Goal: Information Seeking & Learning: Learn about a topic

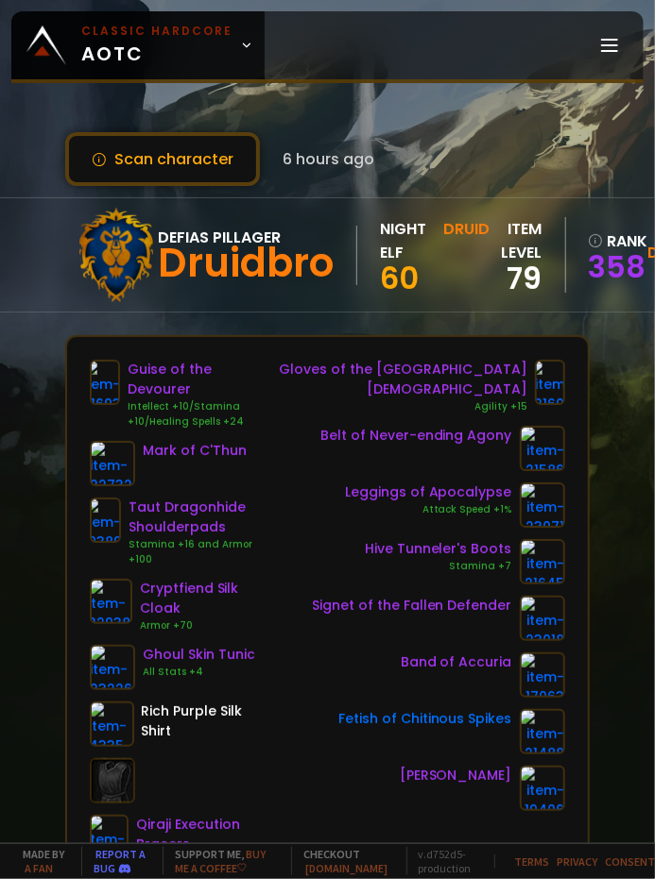
click at [571, 158] on div "Scan character 6 hours ago" at bounding box center [326, 159] width 523 height 54
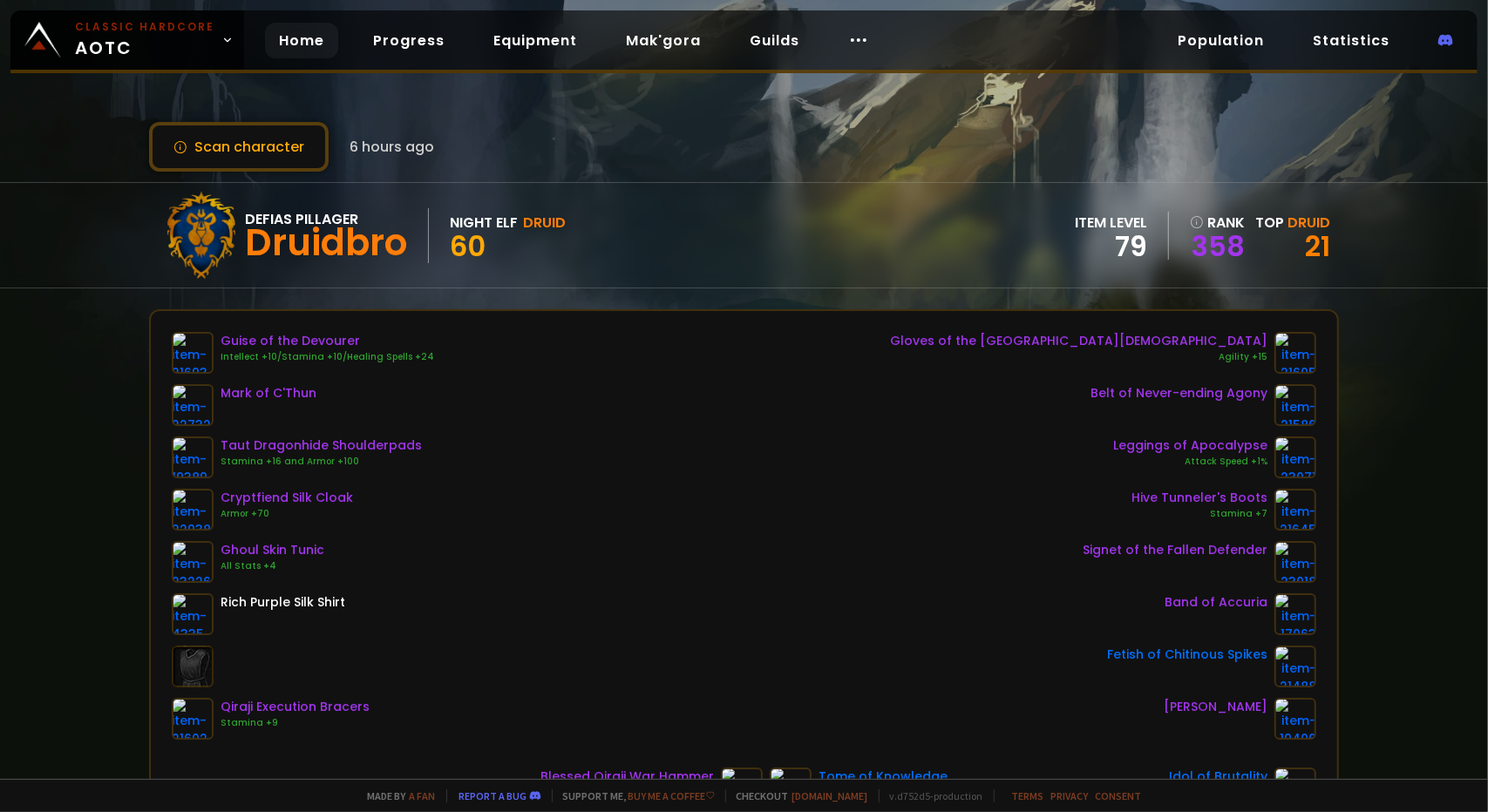
click at [276, 42] on link "Home" at bounding box center [301, 41] width 73 height 36
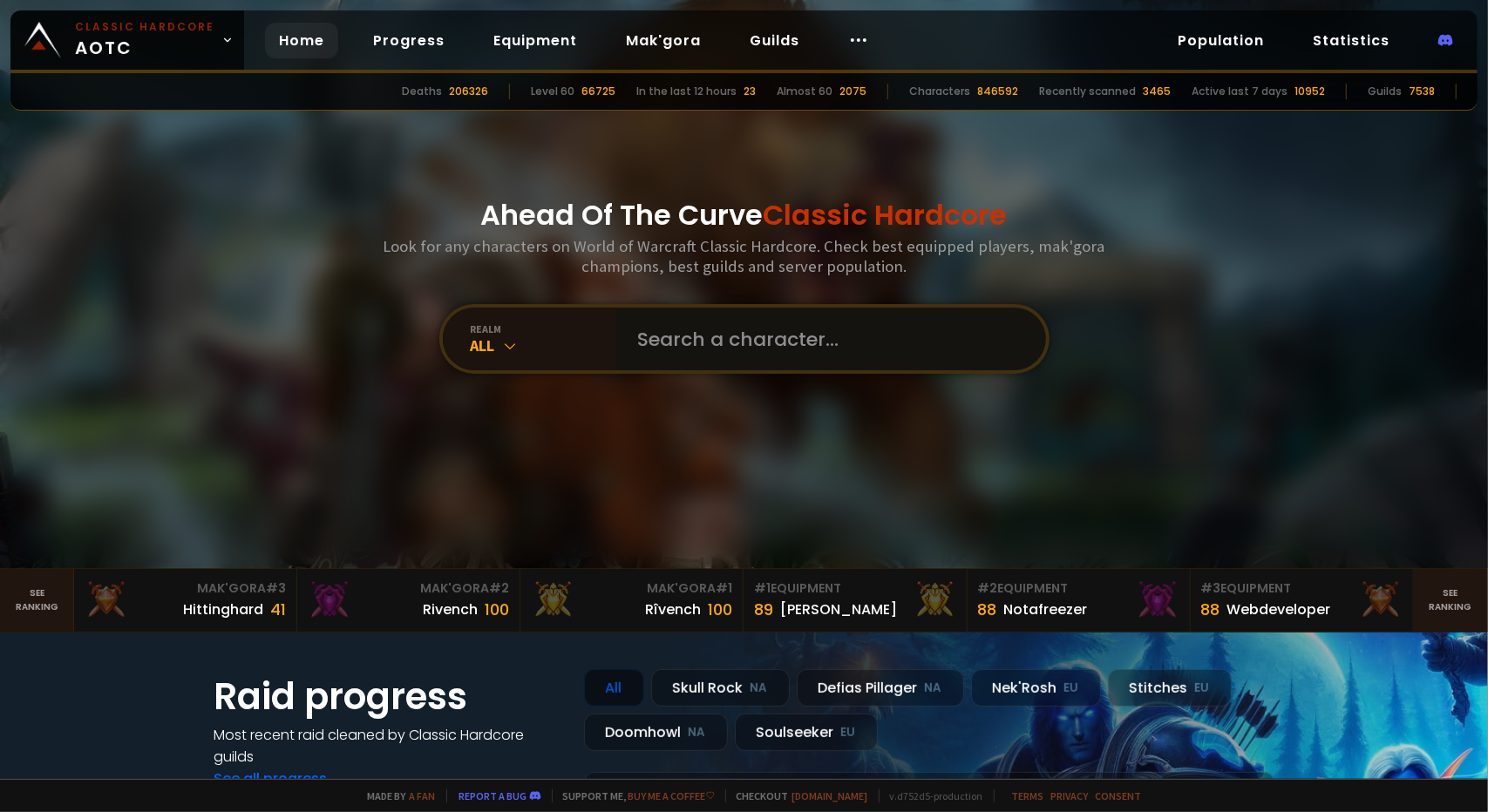
click at [604, 342] on input "text" at bounding box center [826, 339] width 398 height 63
type input "hyjalbro"
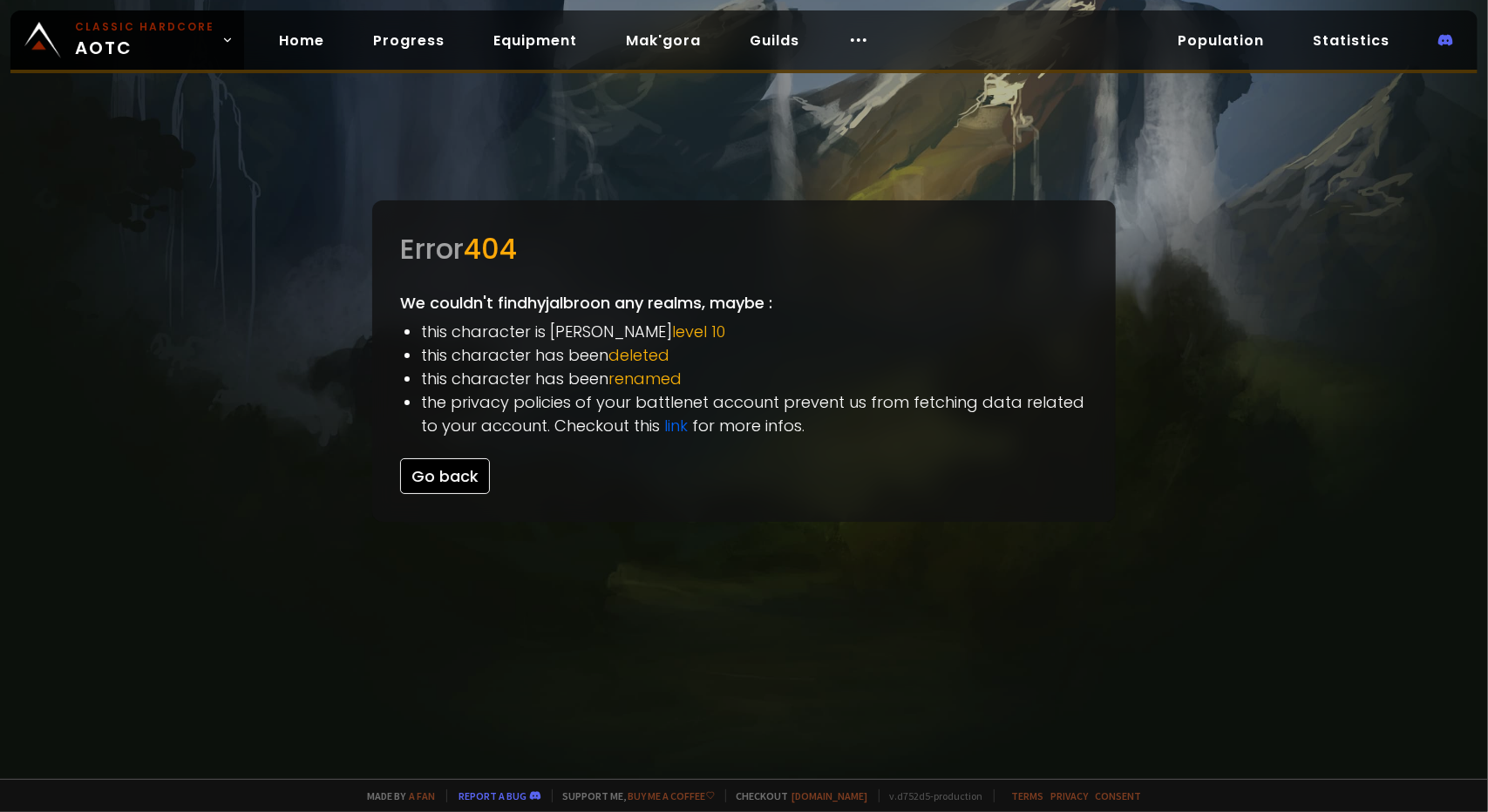
click at [472, 466] on button "Go back" at bounding box center [445, 476] width 90 height 36
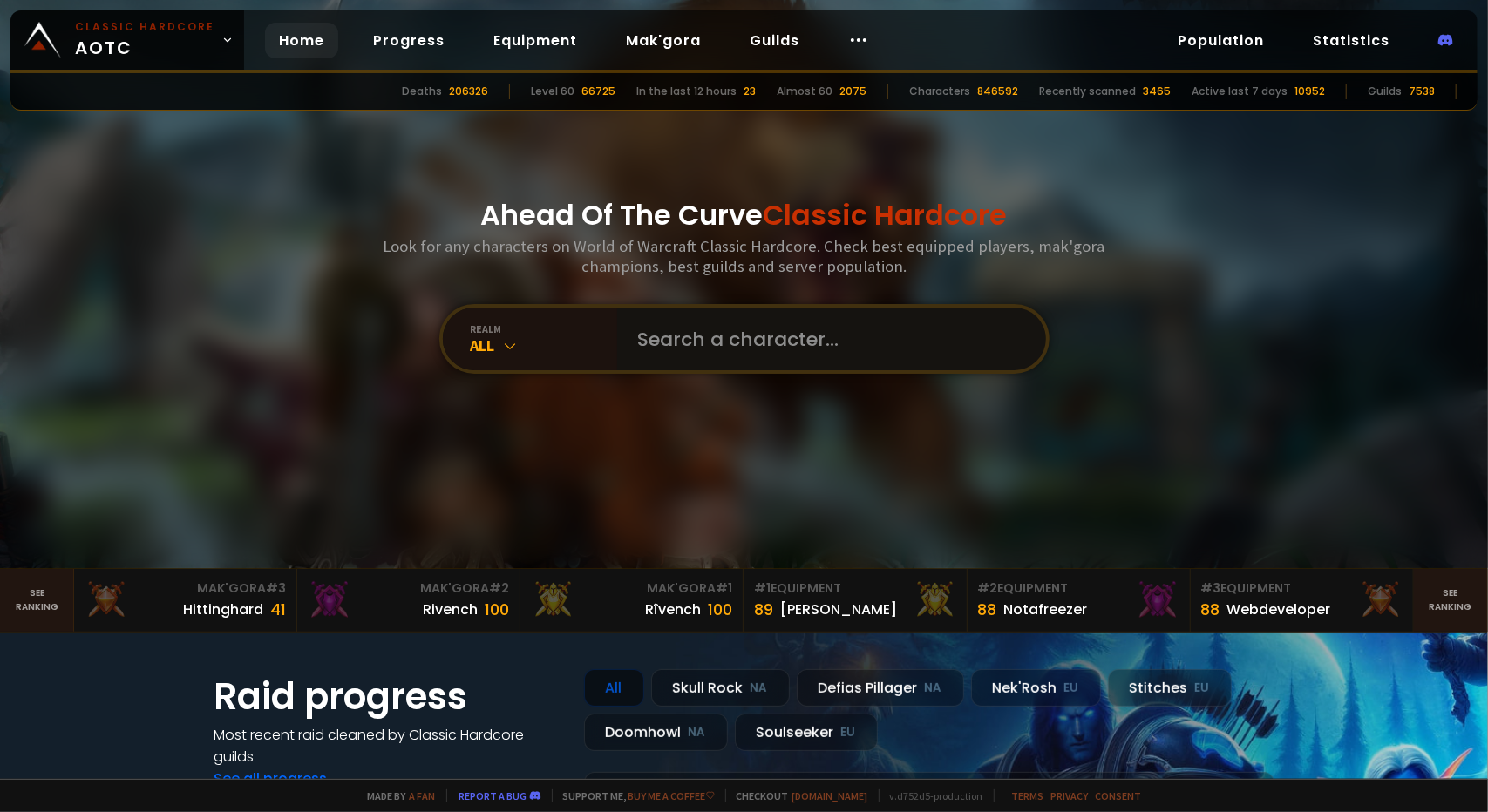
click at [604, 336] on input "text" at bounding box center [826, 339] width 398 height 63
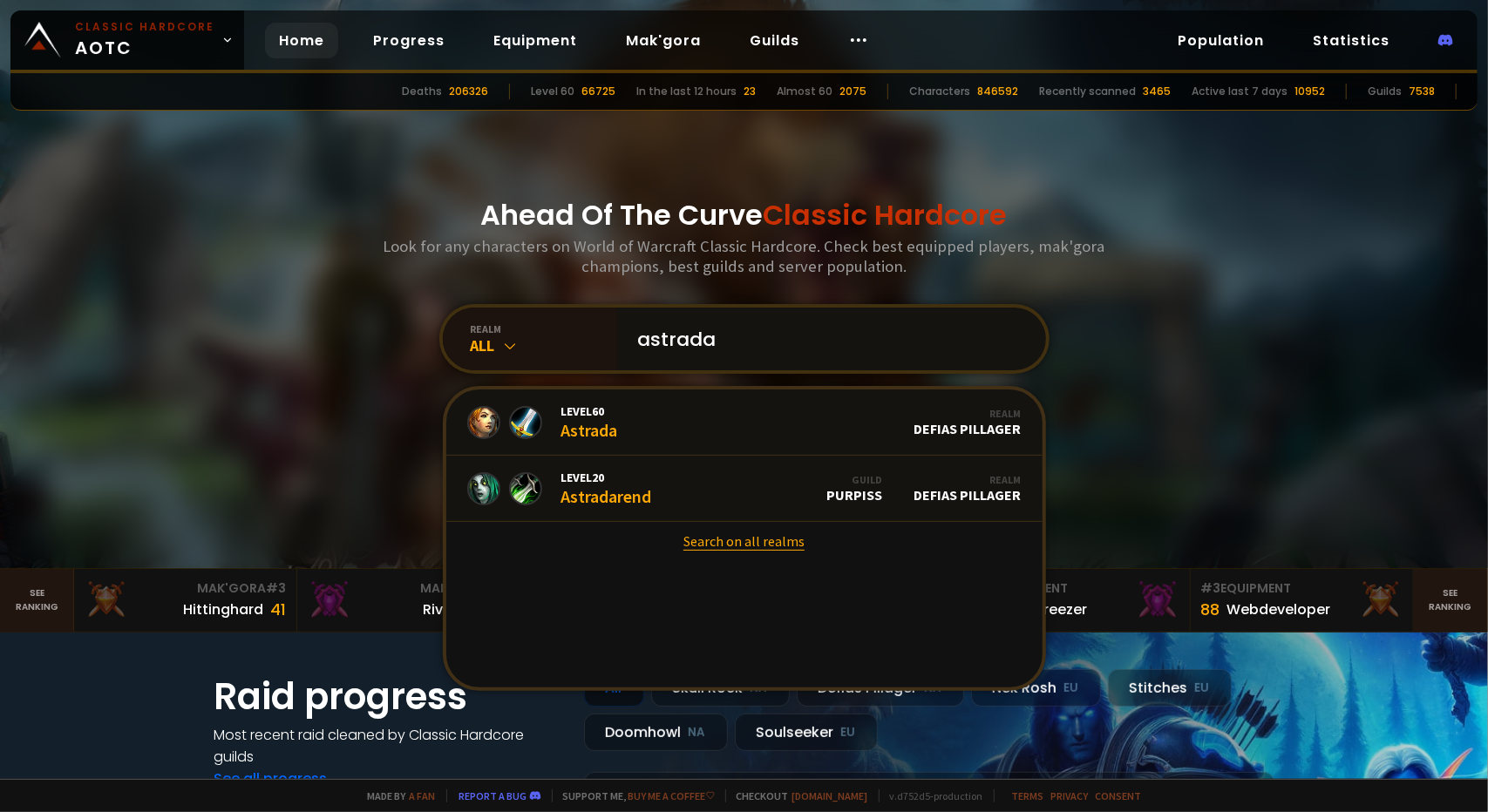
type input "astrada"
click at [604, 544] on link "Search on all realms" at bounding box center [745, 542] width 596 height 39
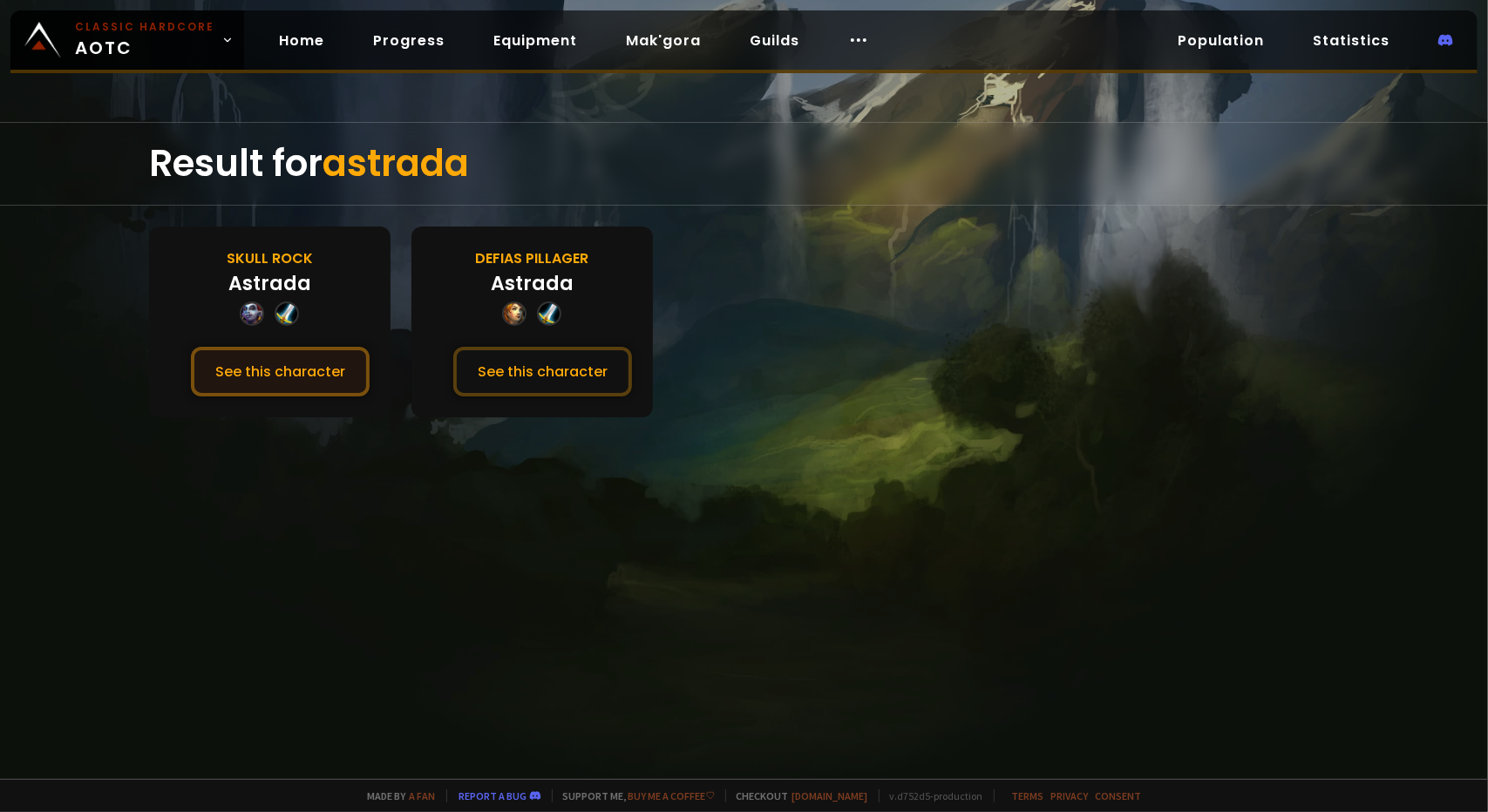
click at [291, 351] on button "See this character" at bounding box center [281, 372] width 179 height 50
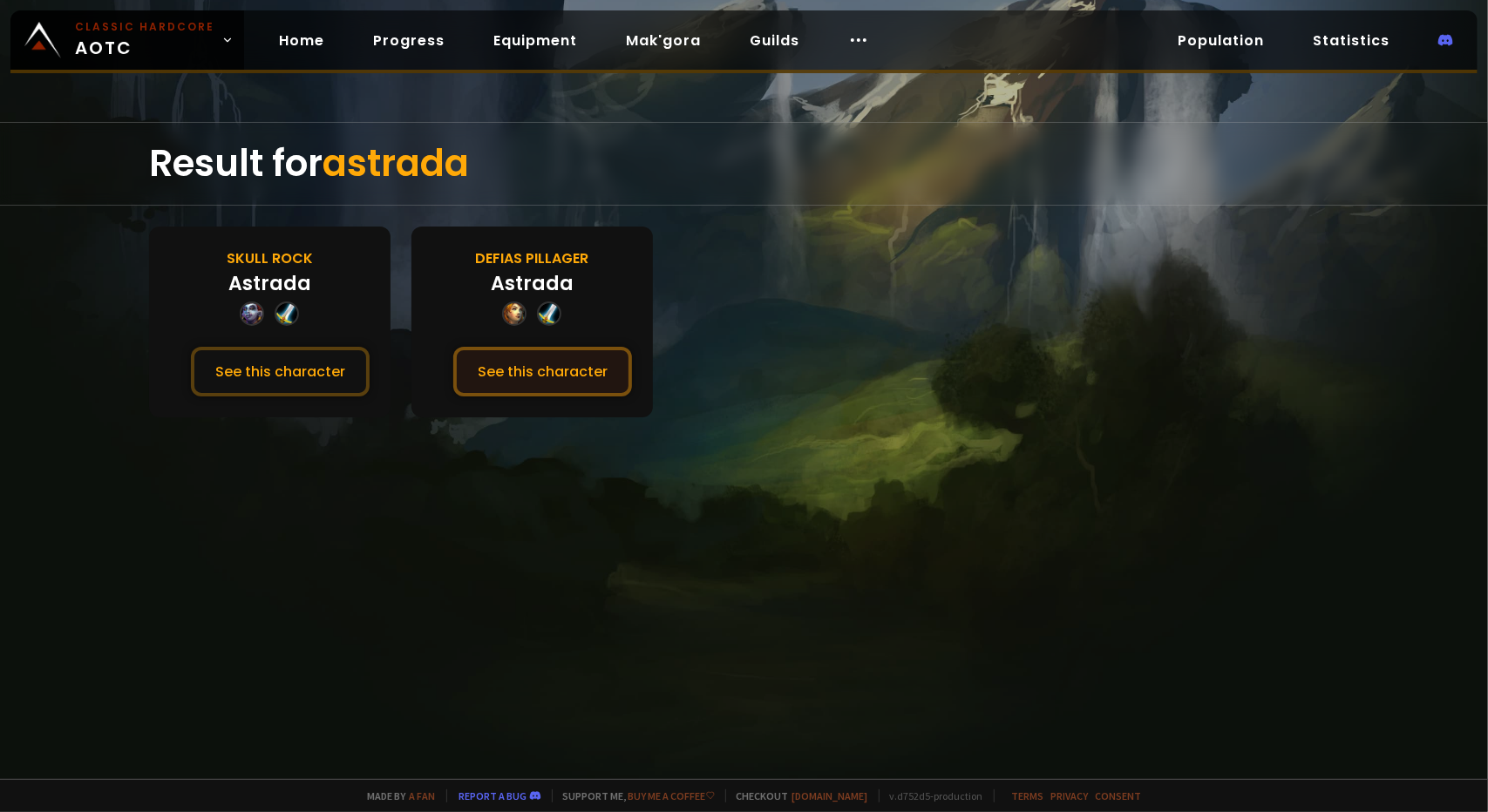
click at [541, 365] on button "See this character" at bounding box center [543, 372] width 179 height 50
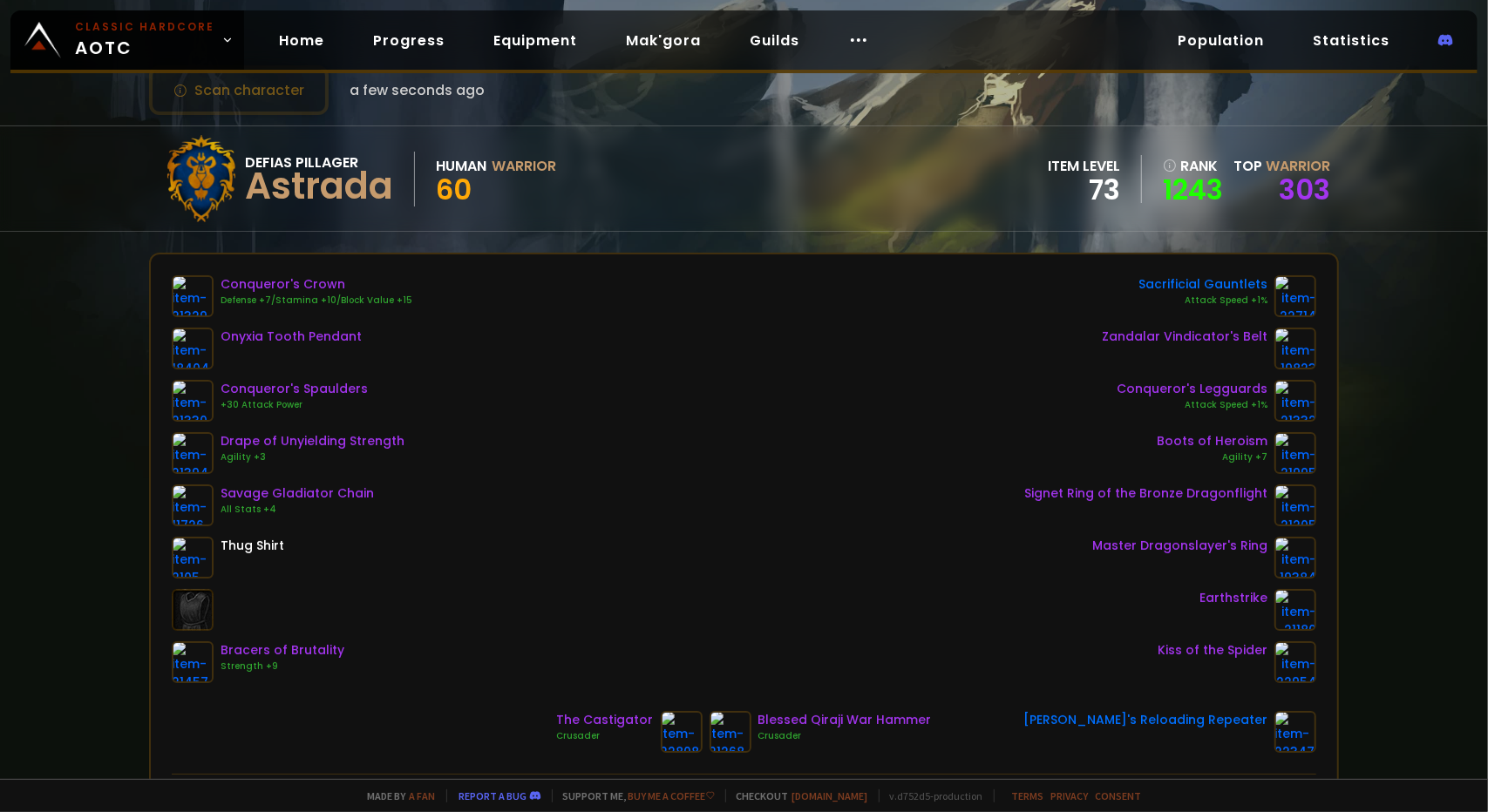
scroll to position [55, 0]
click at [297, 50] on link "Home" at bounding box center [301, 41] width 73 height 36
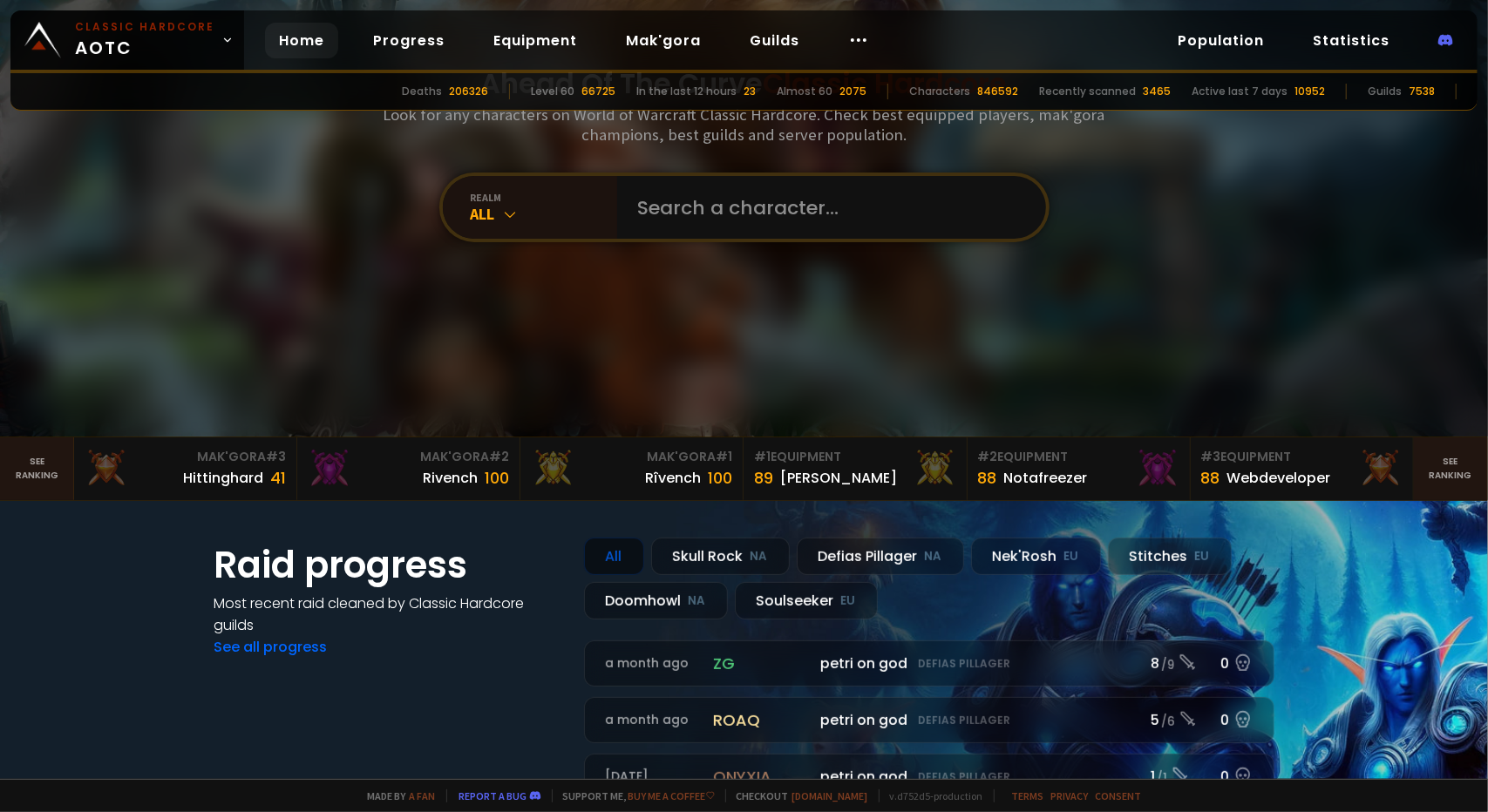
scroll to position [523, 0]
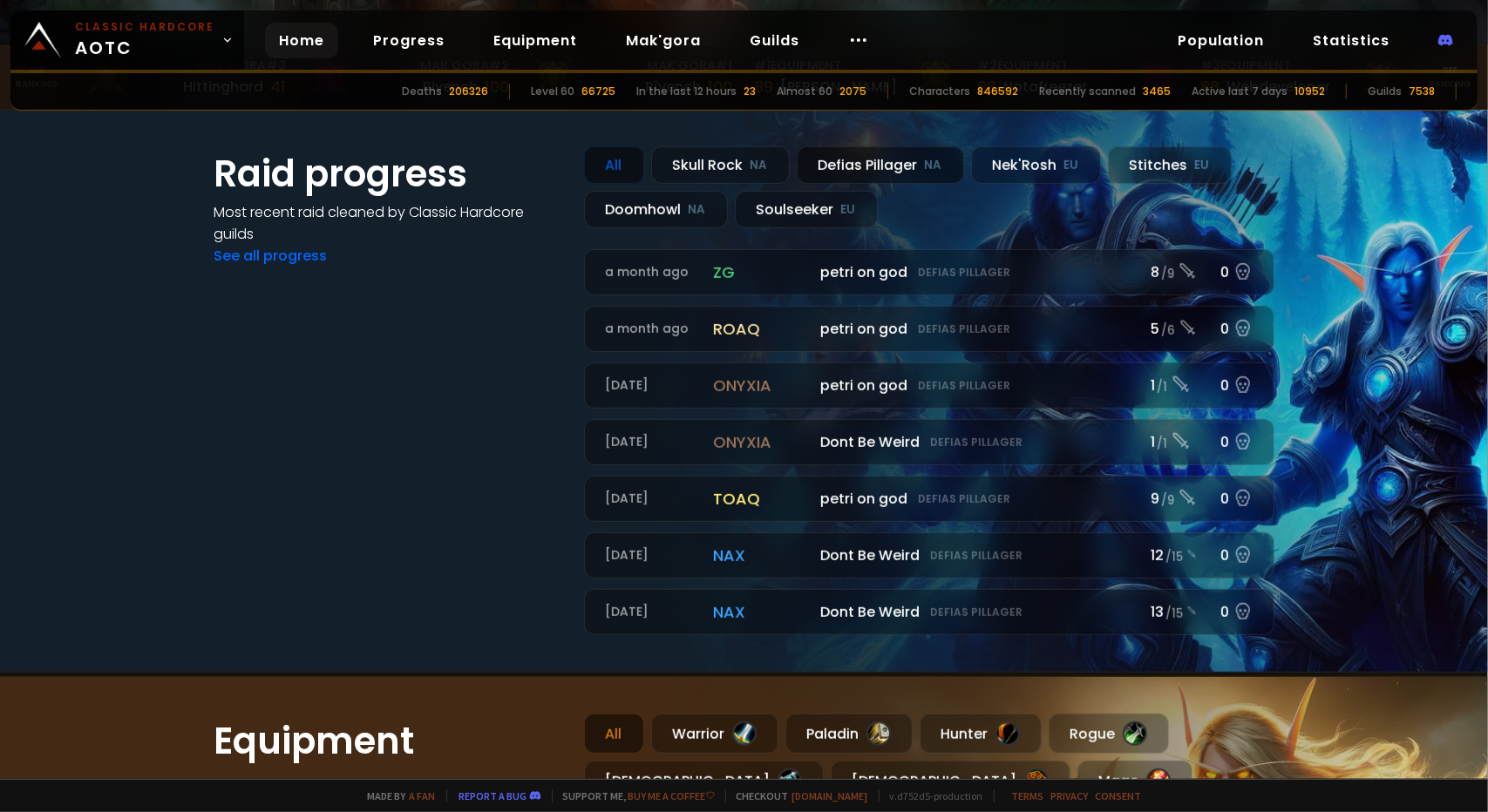
click at [604, 164] on div "Defias Pillager NA" at bounding box center [880, 165] width 167 height 38
click at [604, 212] on div "Doomhowl NA" at bounding box center [656, 209] width 144 height 38
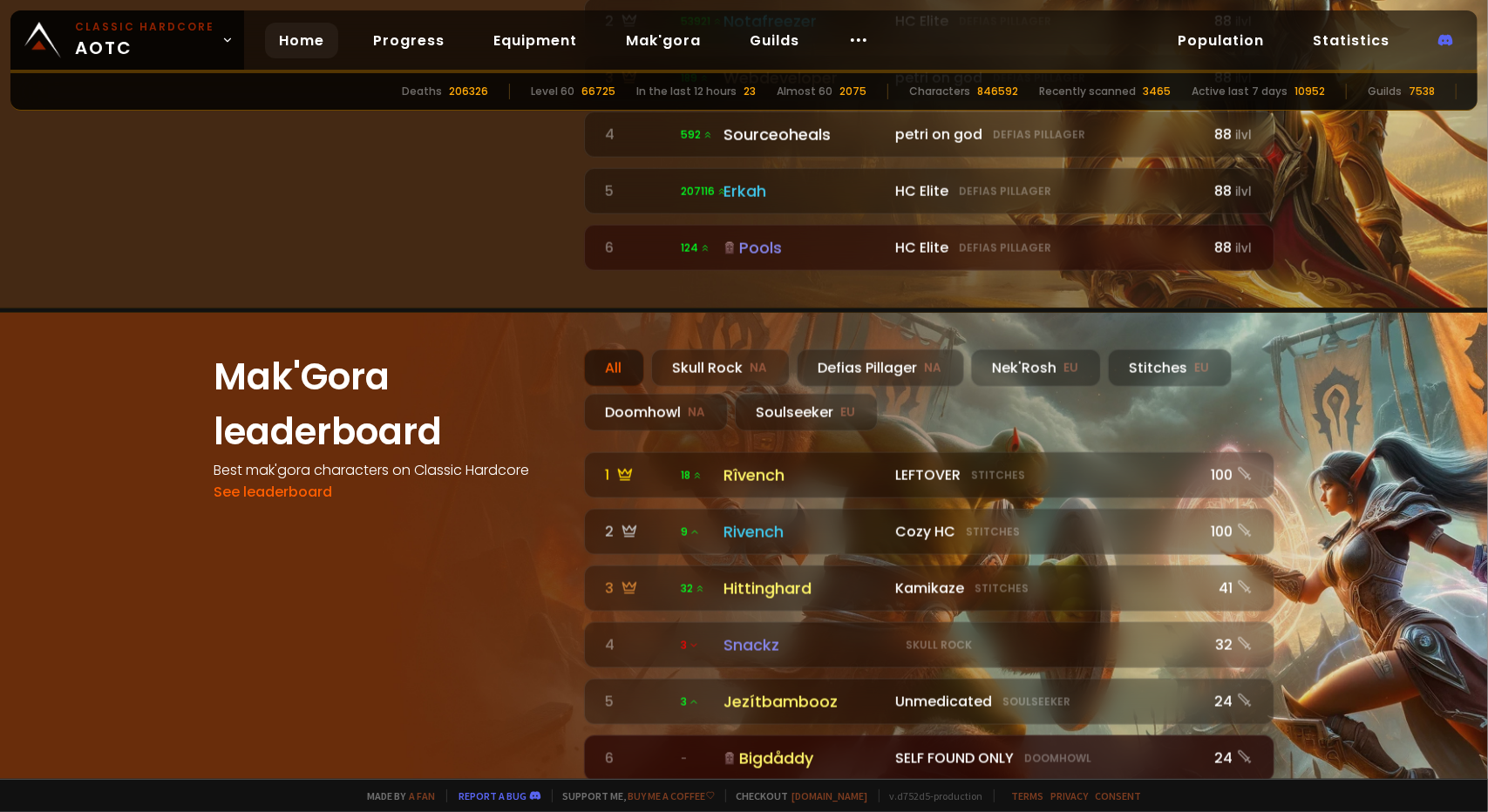
scroll to position [1045, 0]
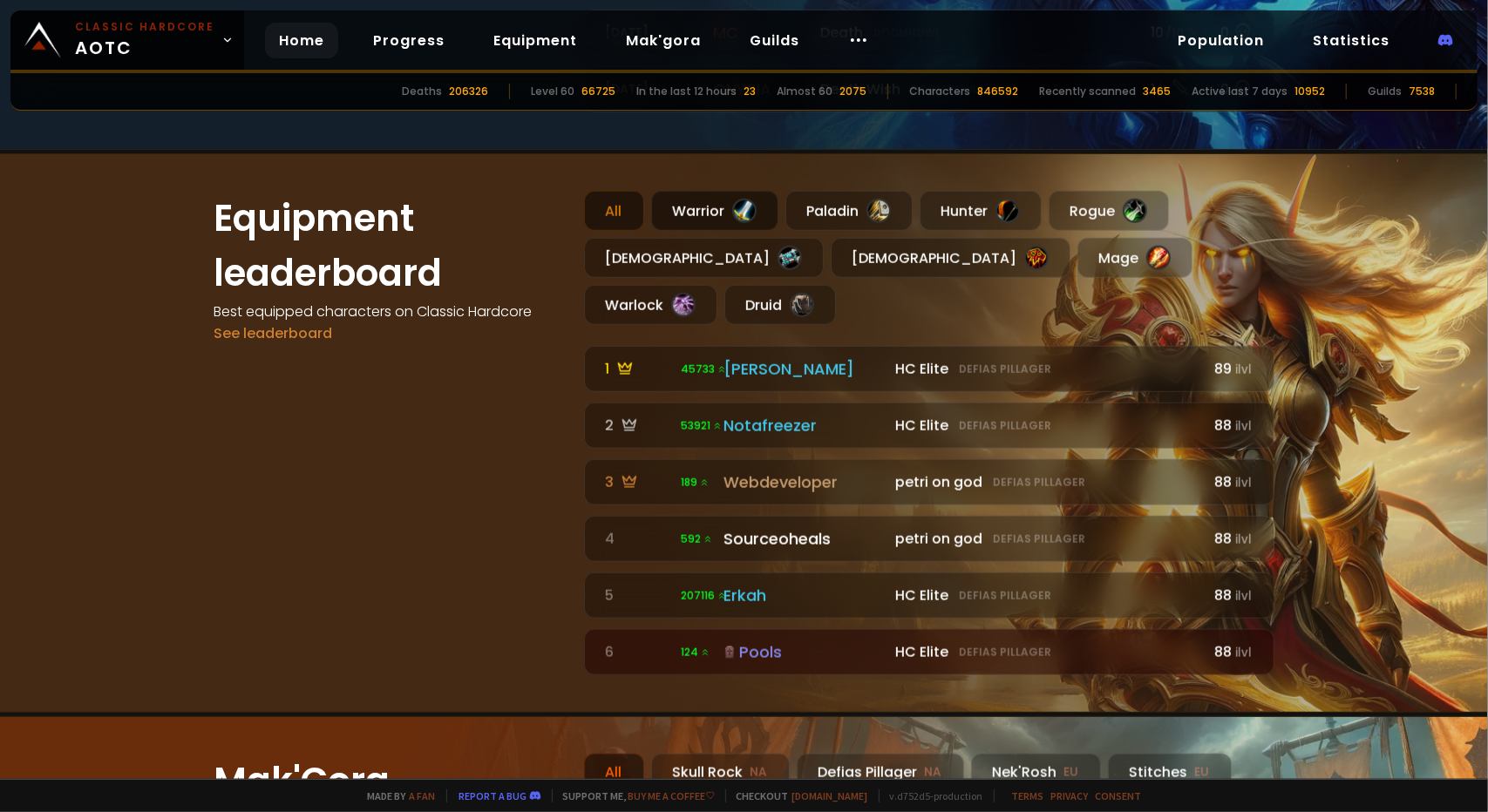
click at [604, 210] on div "Warrior" at bounding box center [715, 210] width 127 height 40
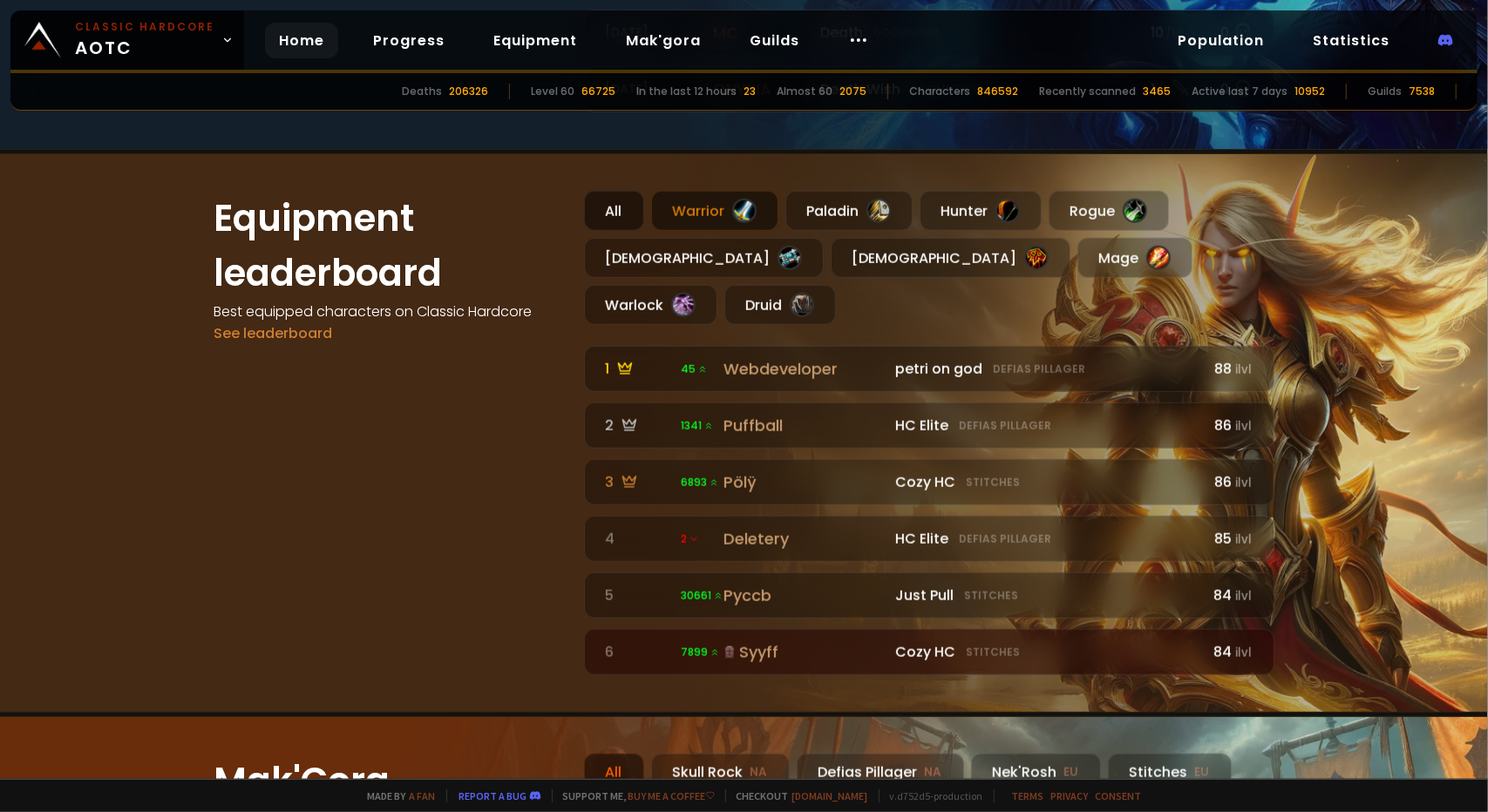
click at [604, 212] on div "All" at bounding box center [614, 210] width 60 height 40
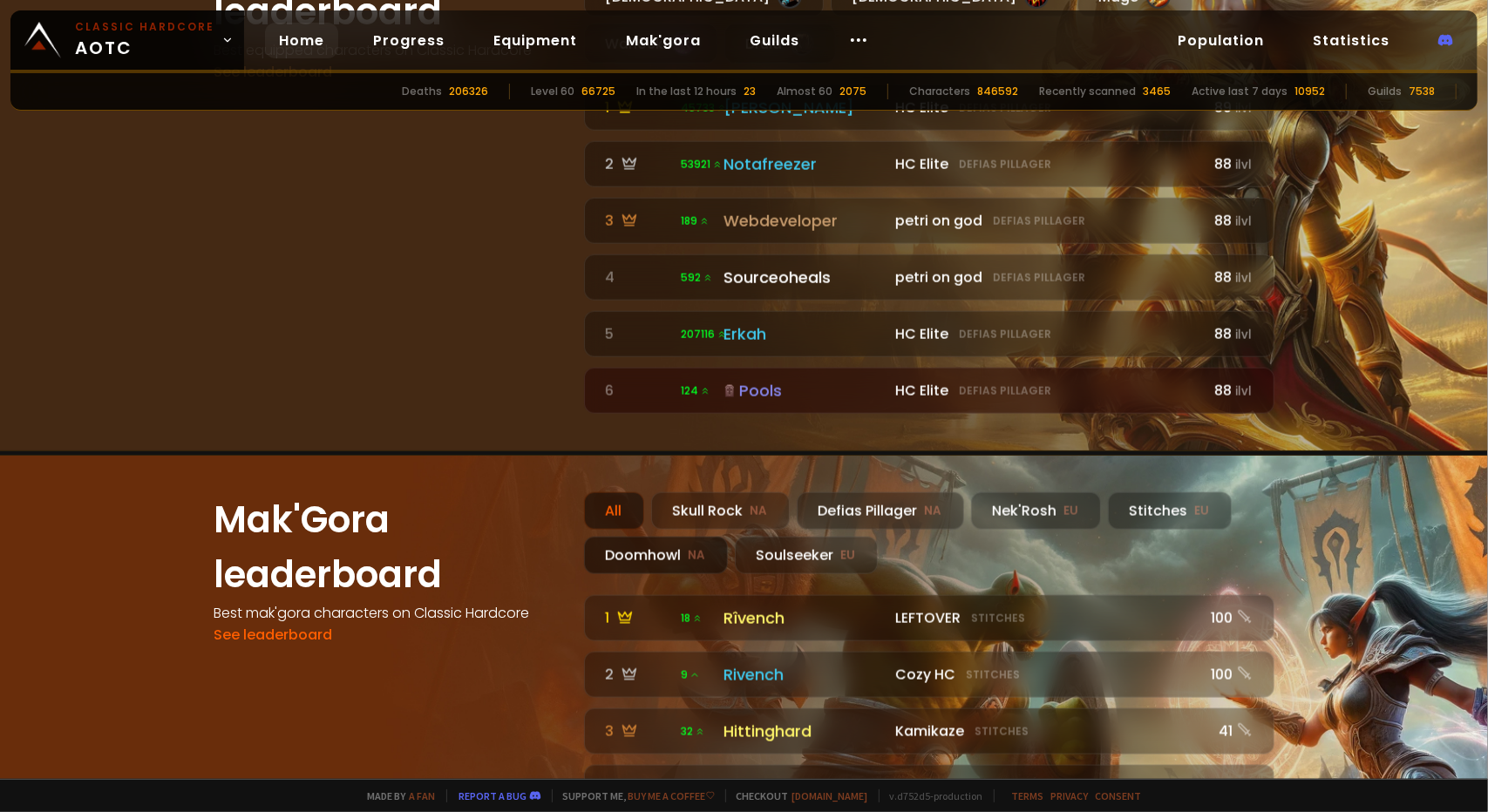
click at [604, 537] on div "Doomhowl NA" at bounding box center [656, 555] width 144 height 38
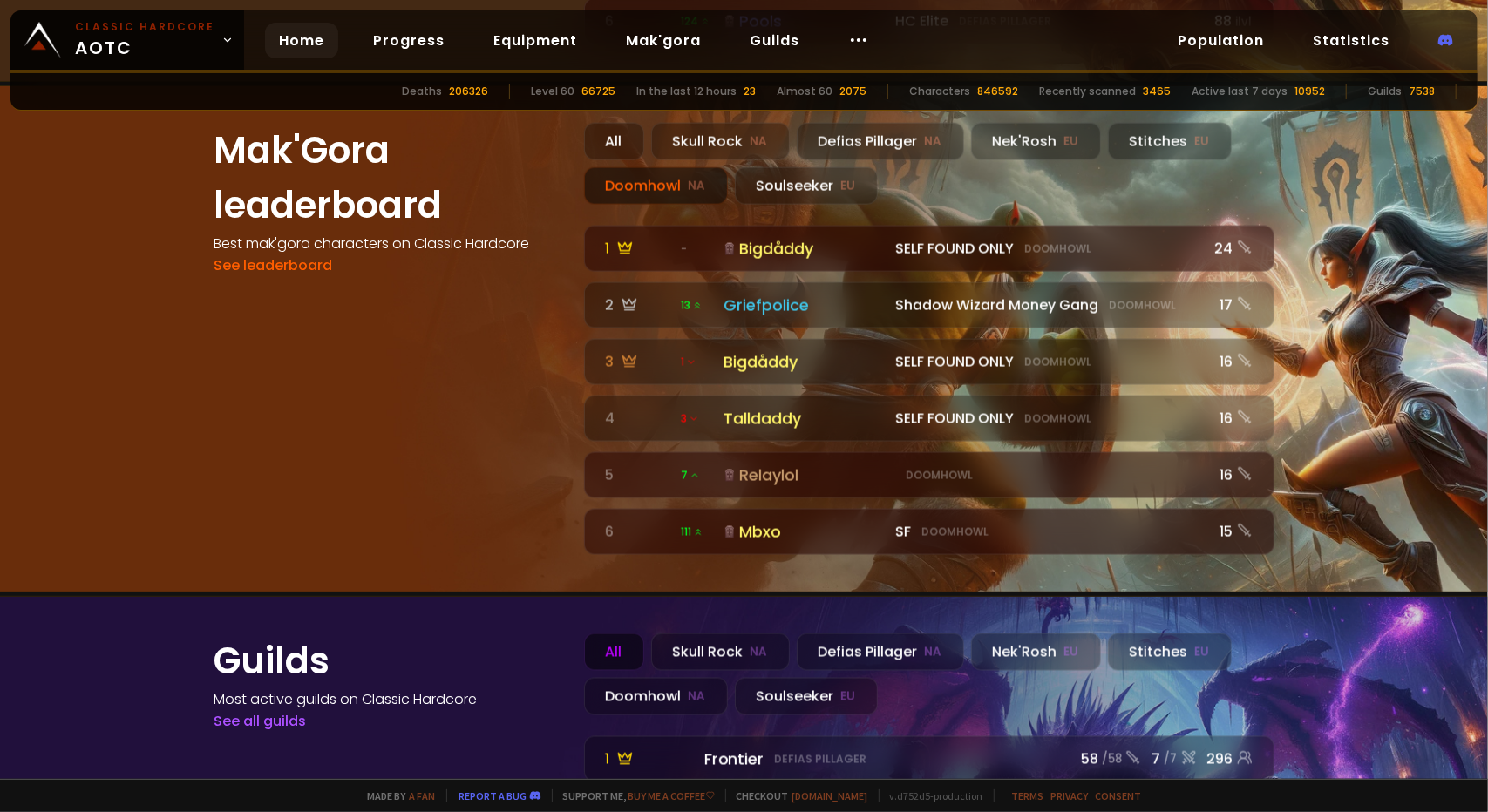
scroll to position [1898, 0]
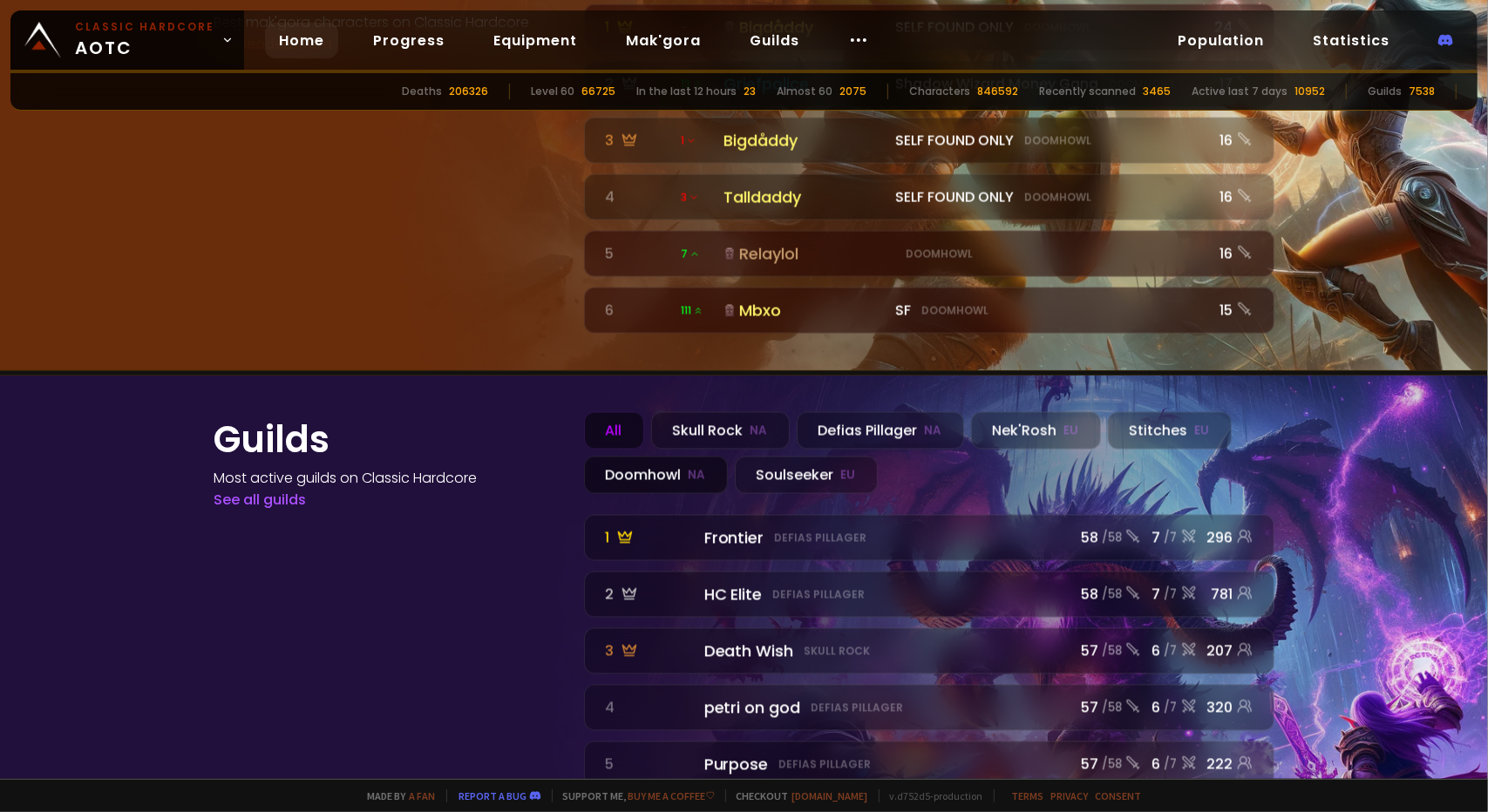
click at [604, 457] on div "Doomhowl NA" at bounding box center [656, 475] width 144 height 38
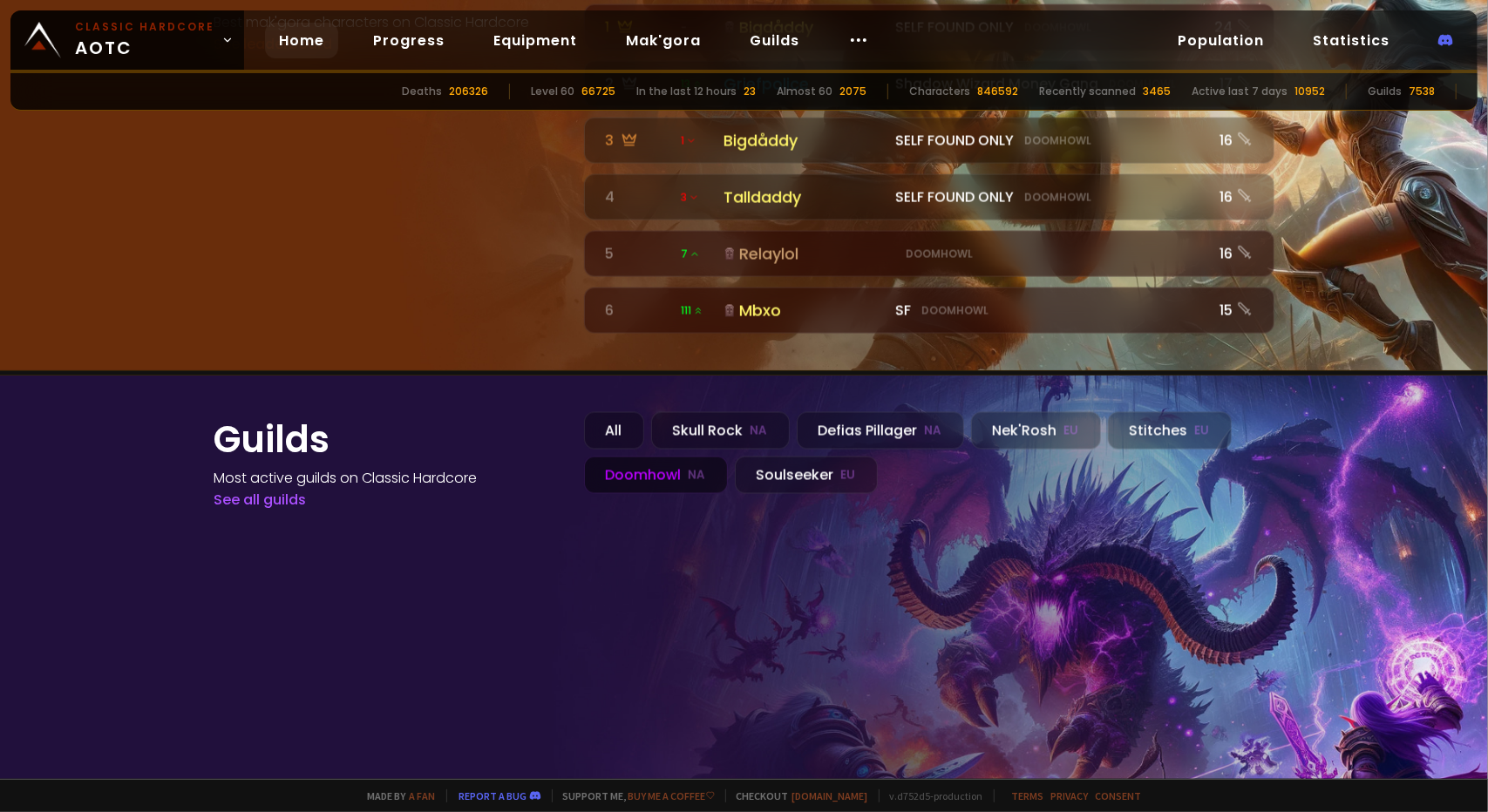
click at [604, 457] on div "Doomhowl NA" at bounding box center [656, 475] width 144 height 38
click at [604, 412] on div "All" at bounding box center [614, 431] width 60 height 38
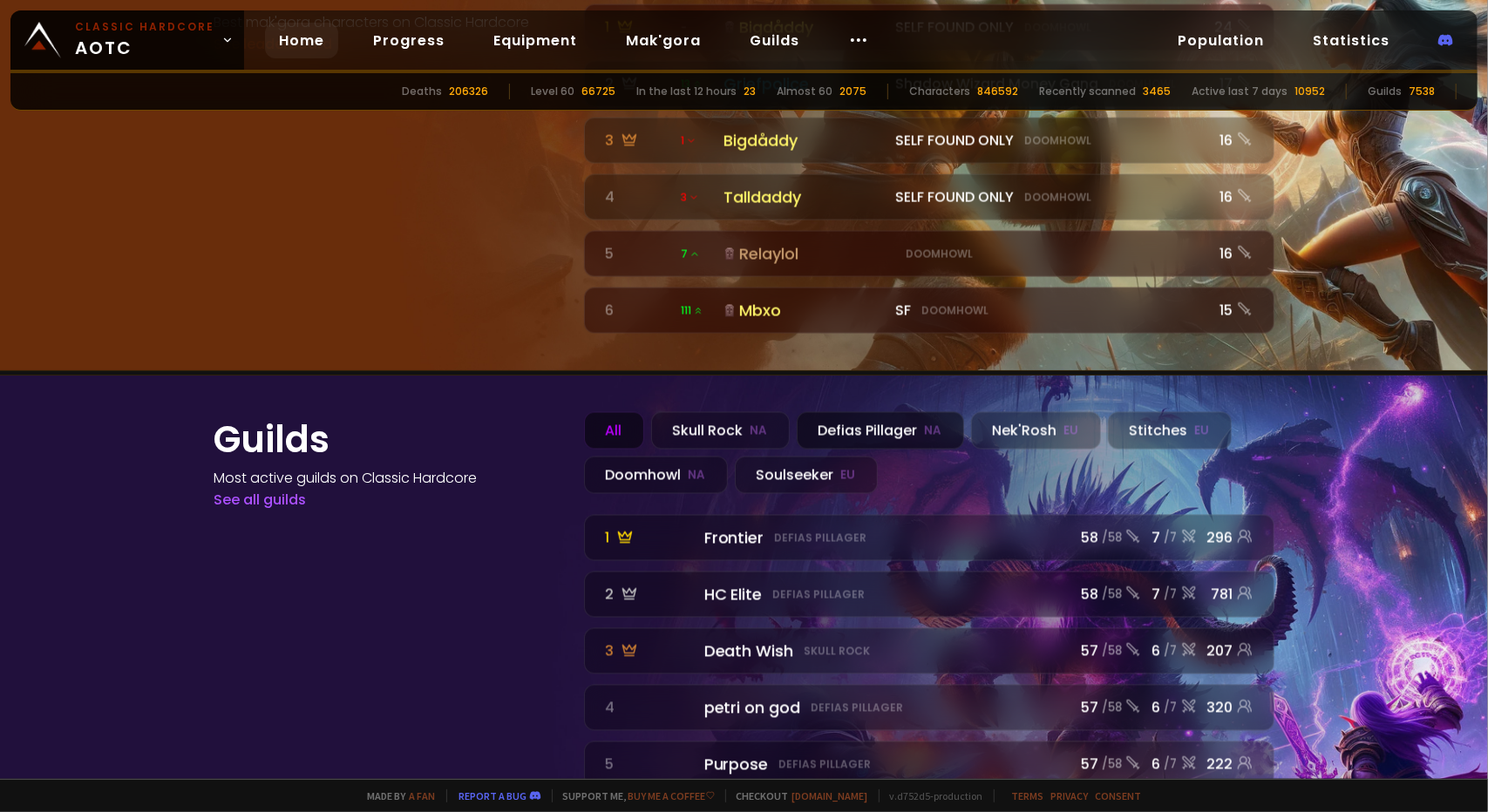
click at [604, 412] on div "Defias Pillager NA" at bounding box center [880, 431] width 167 height 38
click at [604, 412] on div "All" at bounding box center [614, 431] width 60 height 38
click at [604, 457] on div "Doomhowl NA" at bounding box center [656, 475] width 144 height 38
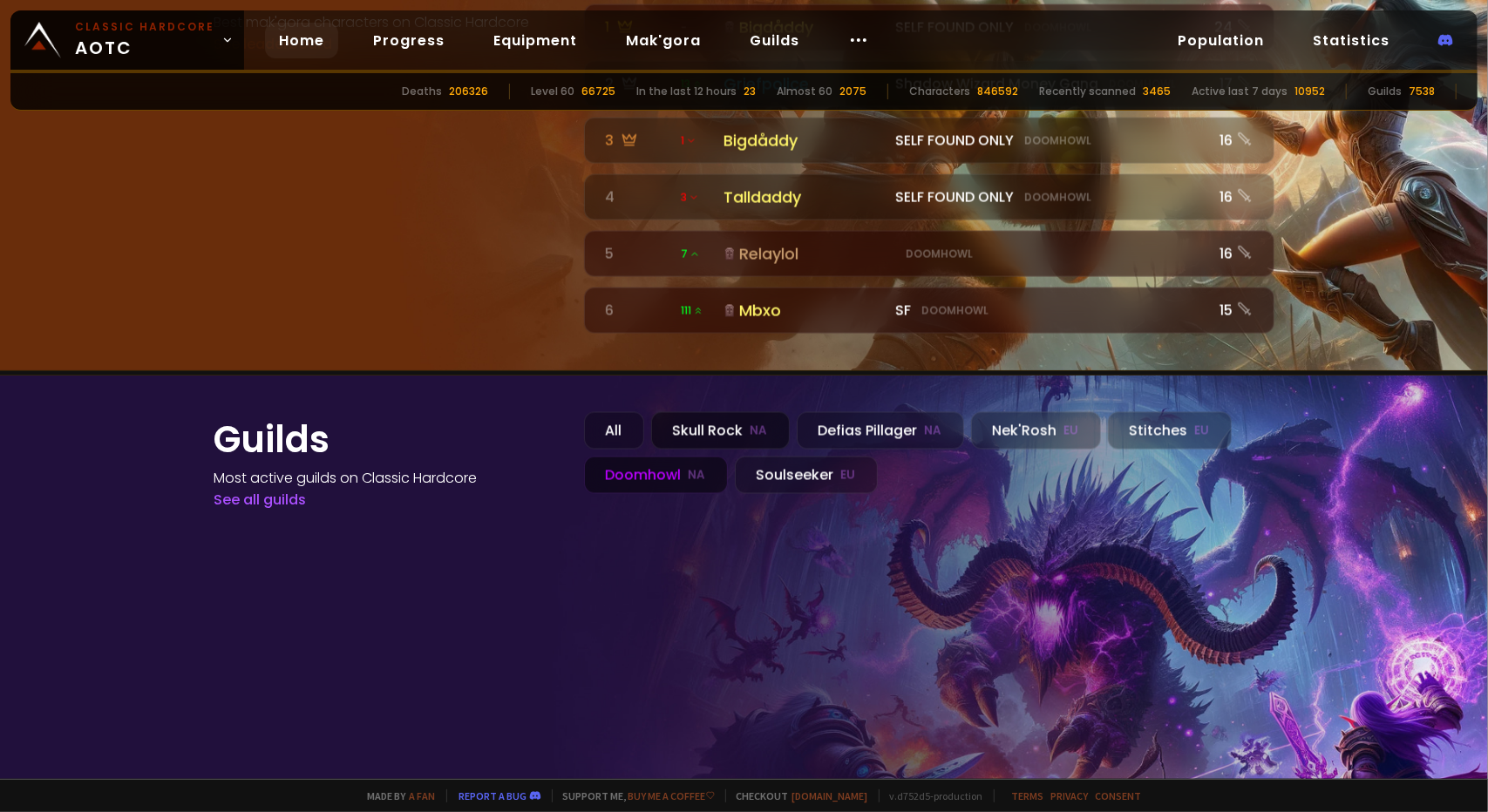
click at [604, 412] on div "Skull Rock NA" at bounding box center [721, 431] width 138 height 38
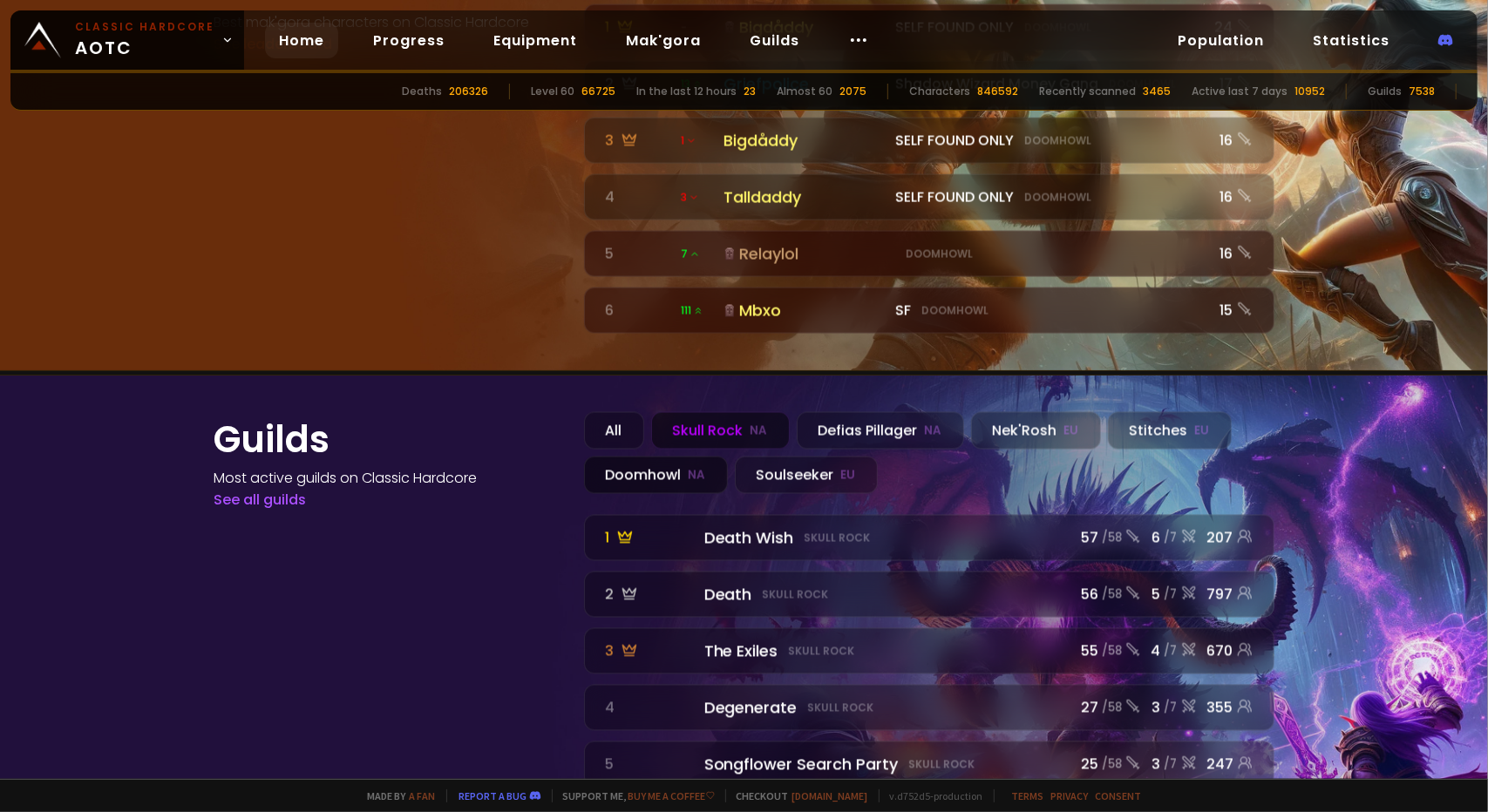
click at [604, 457] on div "Doomhowl NA" at bounding box center [656, 475] width 144 height 38
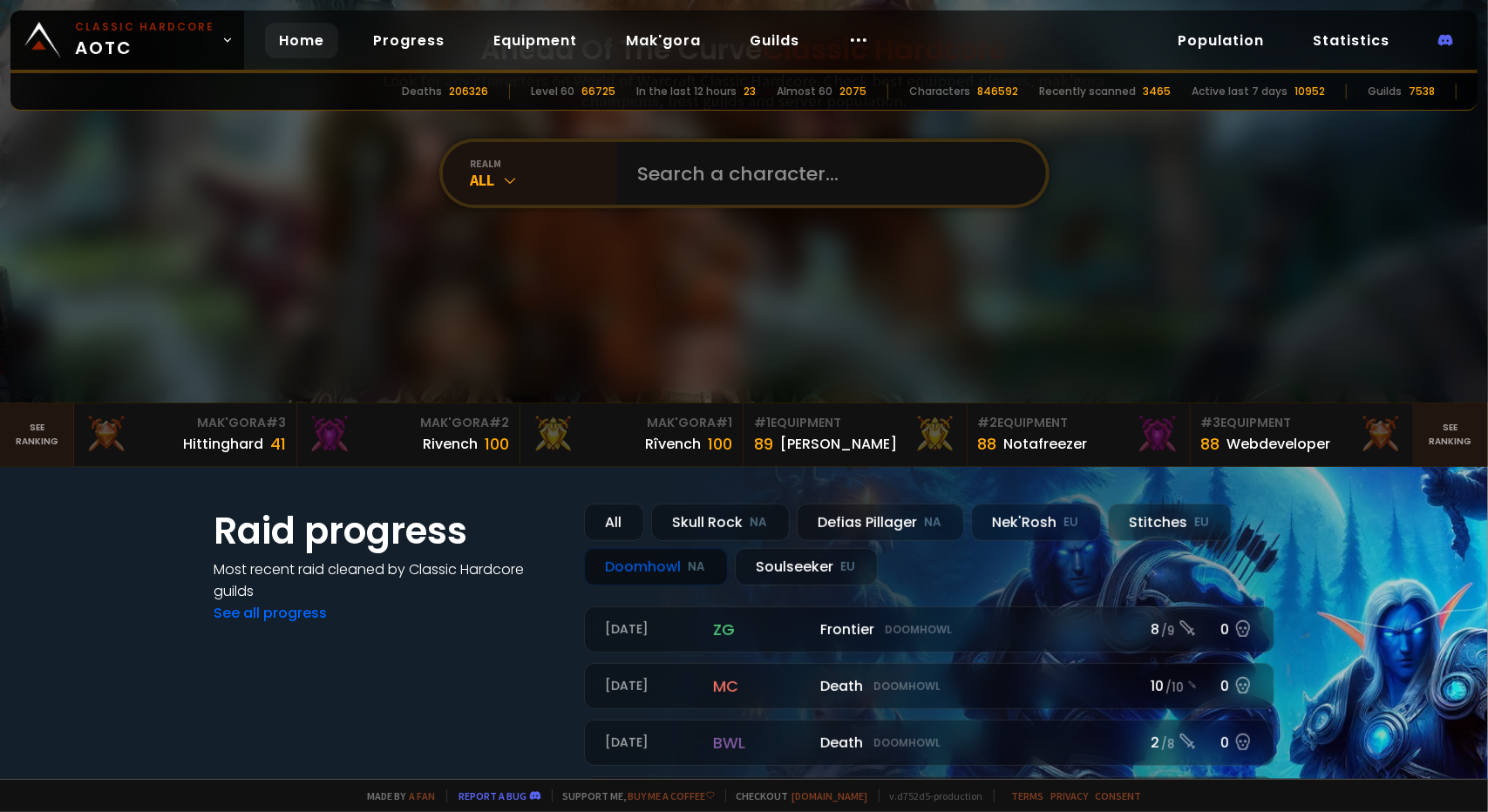
scroll to position [0, 0]
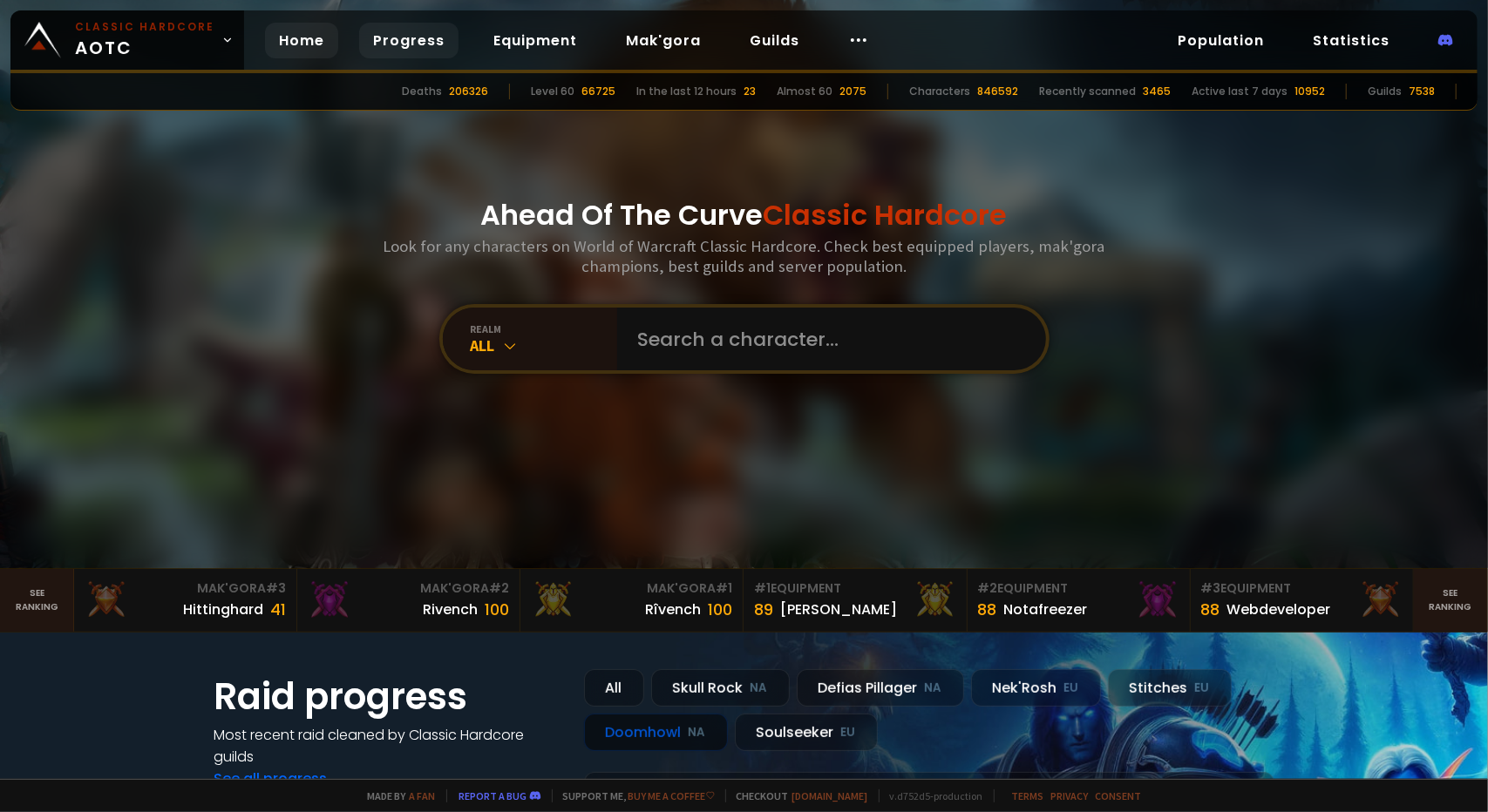
click at [380, 40] on link "Progress" at bounding box center [409, 41] width 100 height 36
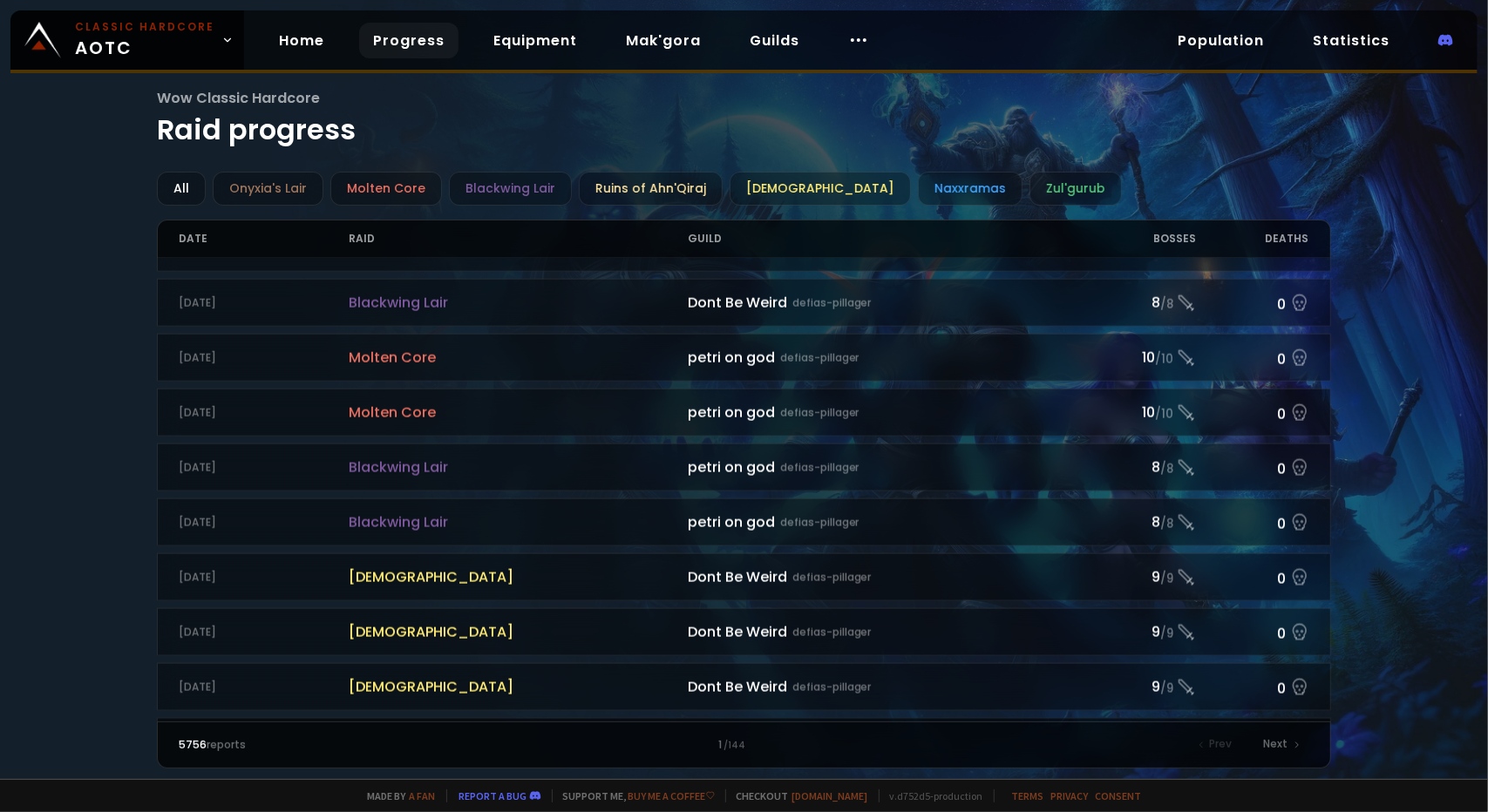
scroll to position [1678, 0]
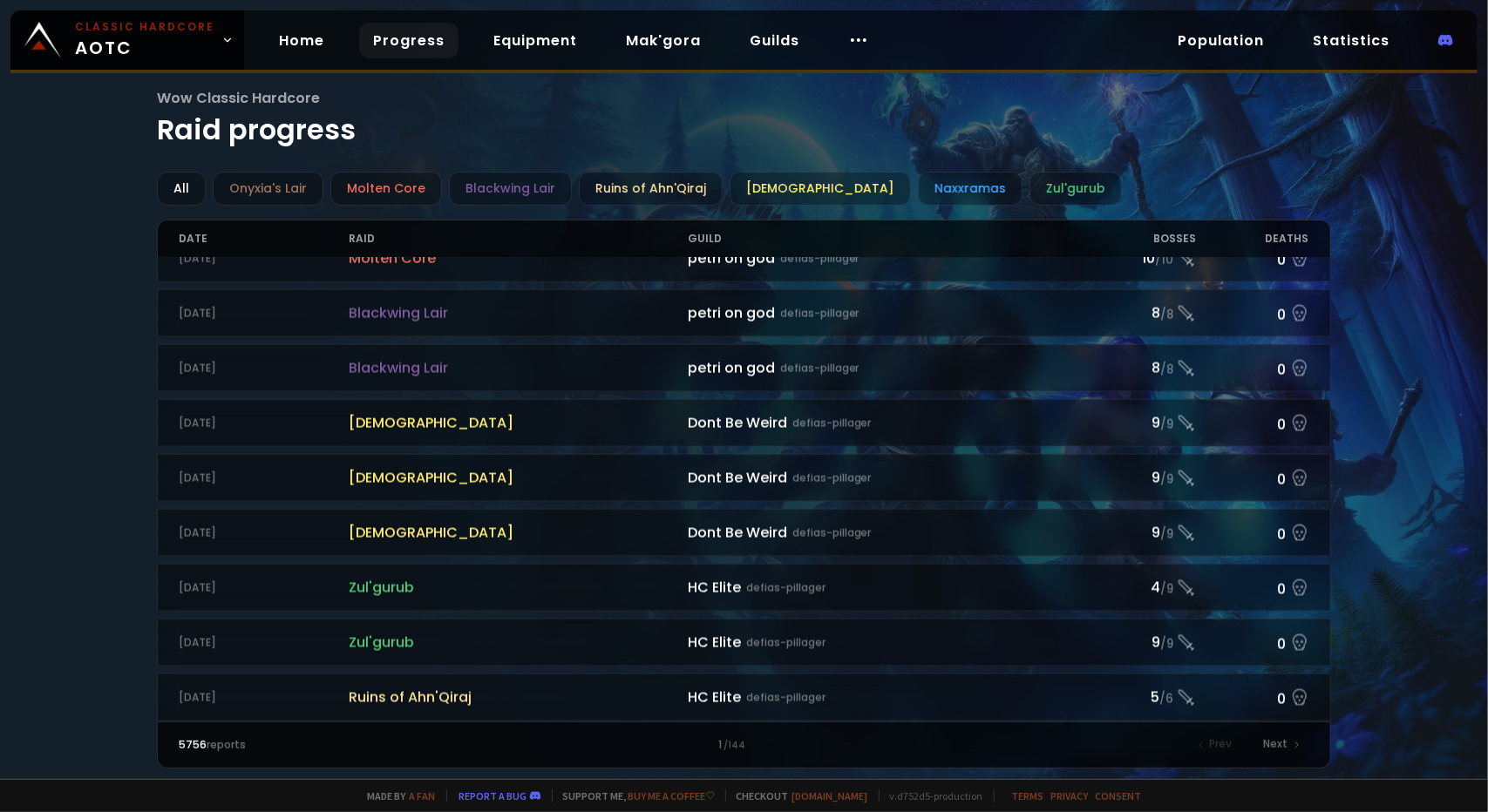
click at [375, 742] on span "Molten Core" at bounding box center [518, 753] width 339 height 22
